Goal: Find specific page/section: Find specific page/section

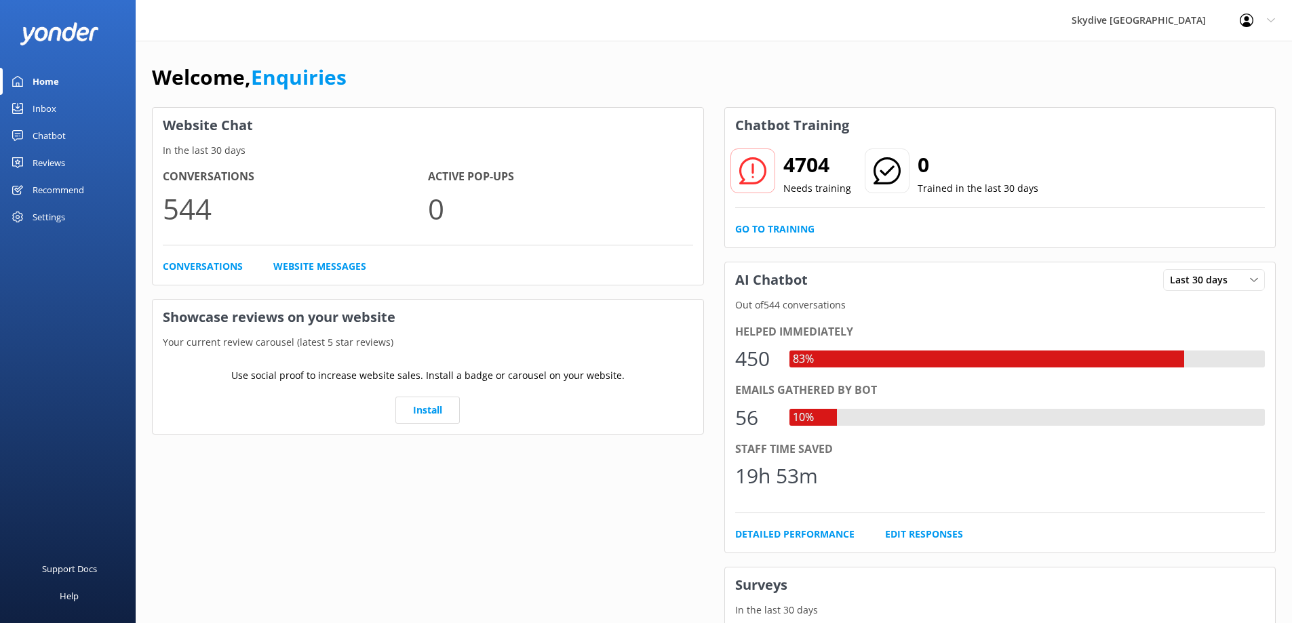
click at [37, 139] on div "Chatbot" at bounding box center [49, 135] width 33 height 27
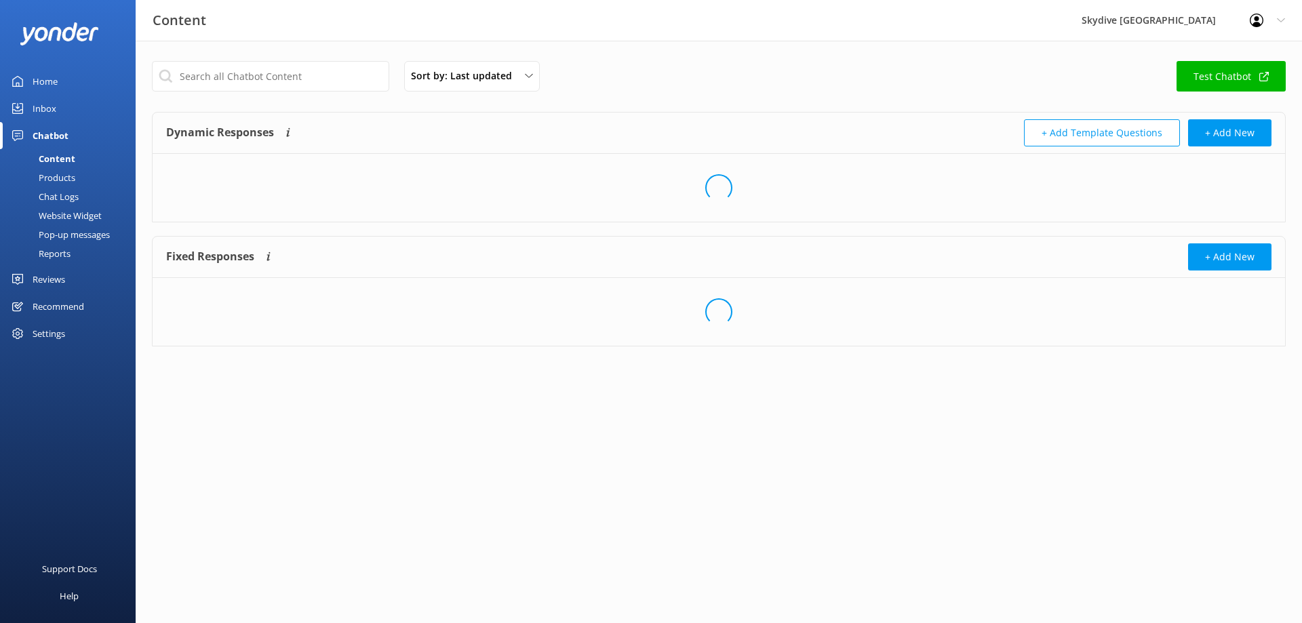
click at [39, 98] on div "Inbox" at bounding box center [45, 108] width 24 height 27
